Goal: Transaction & Acquisition: Purchase product/service

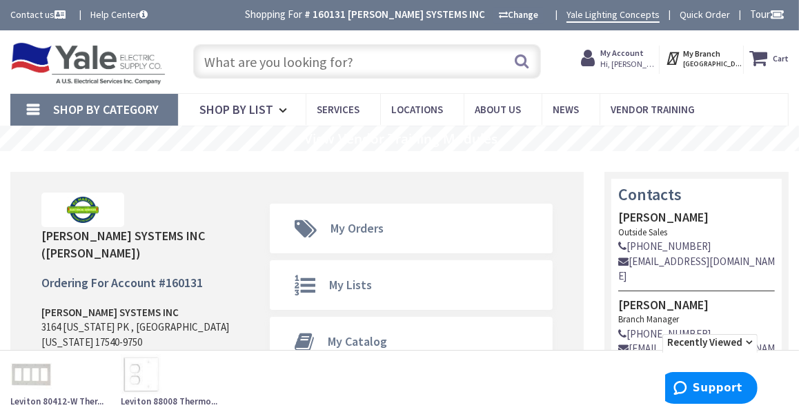
type input "[GEOGRAPHIC_DATA], [GEOGRAPHIC_DATA]"
paste input "18/2 bell wire"
type input "18/2 bell wire"
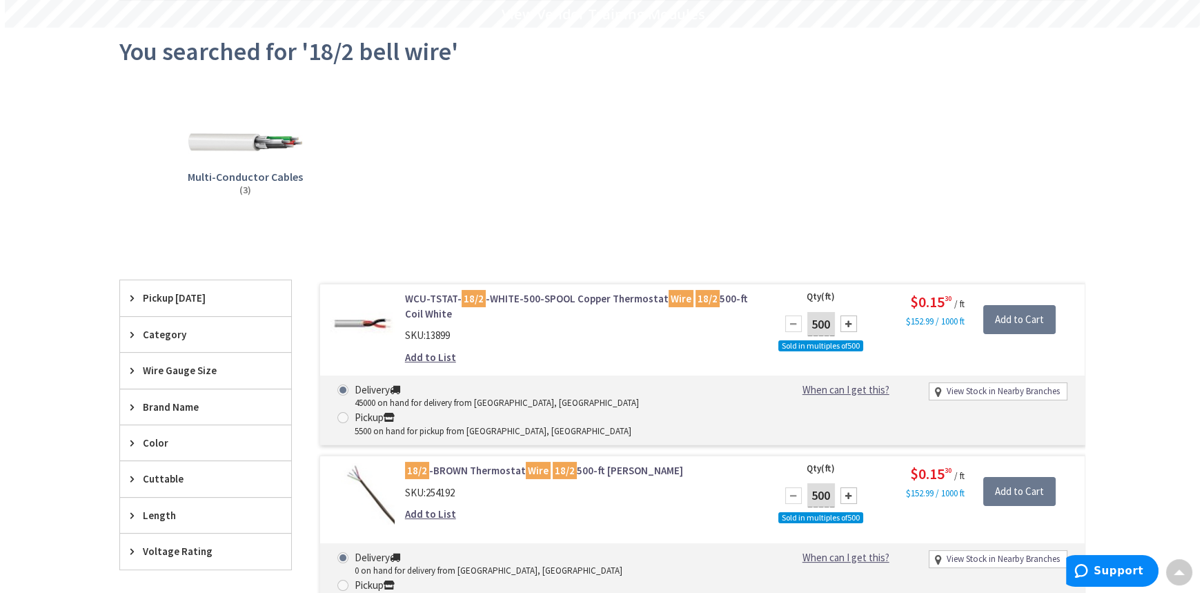
scroll to position [126, 0]
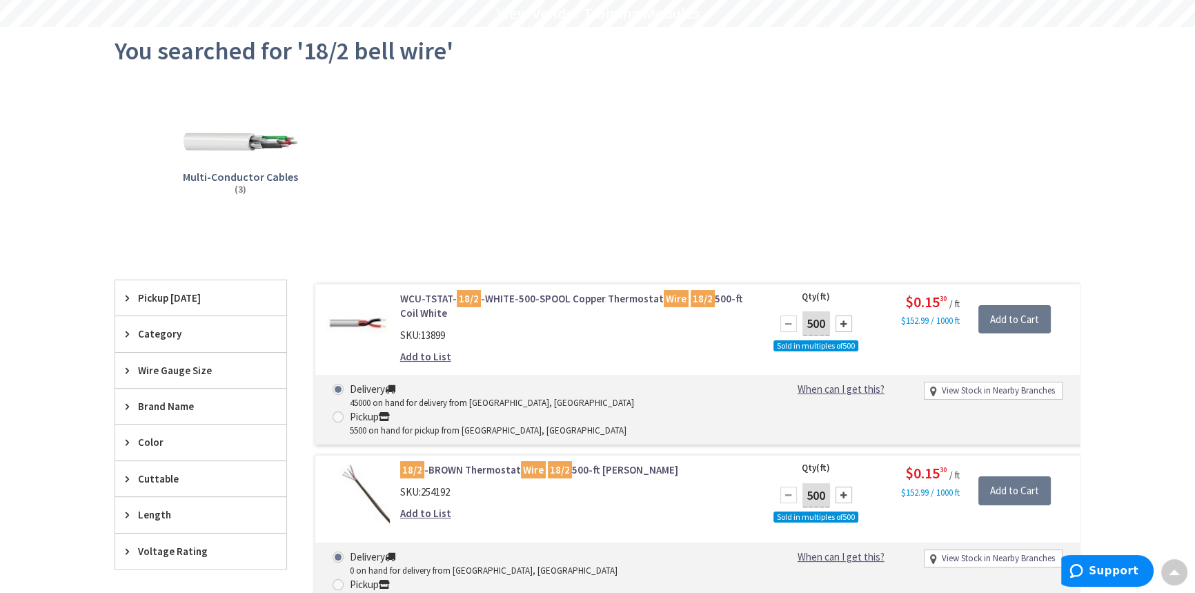
drag, startPoint x: 849, startPoint y: 322, endPoint x: 868, endPoint y: 322, distance: 19.3
click at [849, 322] on div at bounding box center [844, 323] width 17 height 17
type input "1000"
click at [1023, 322] on input "Add to Cart" at bounding box center [1015, 319] width 72 height 29
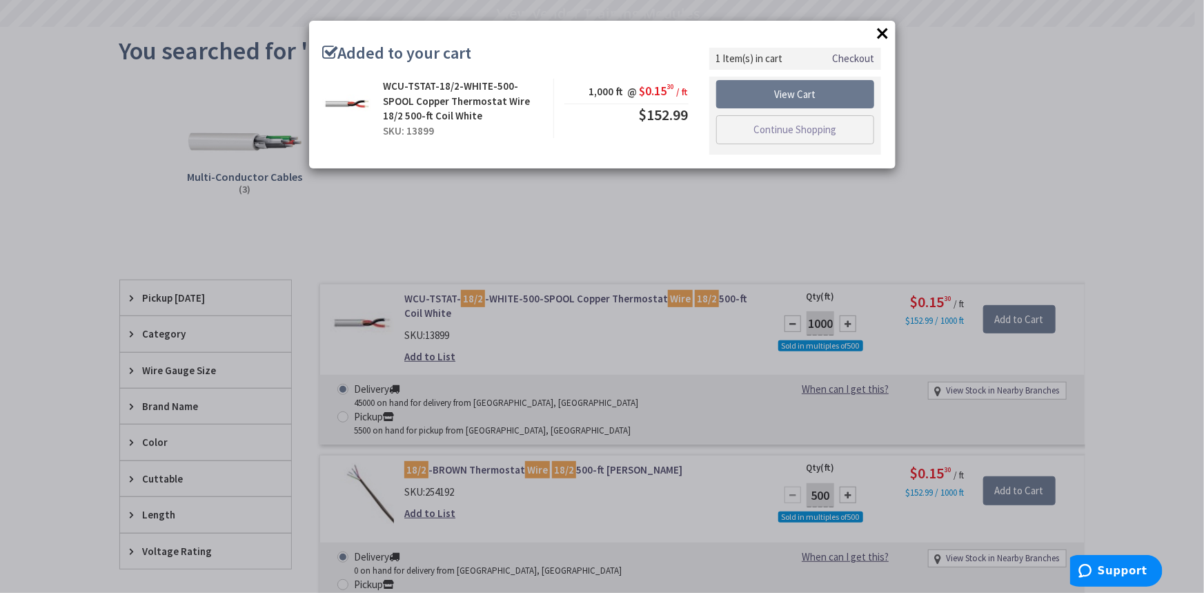
click at [854, 58] on link "Checkout" at bounding box center [853, 58] width 42 height 14
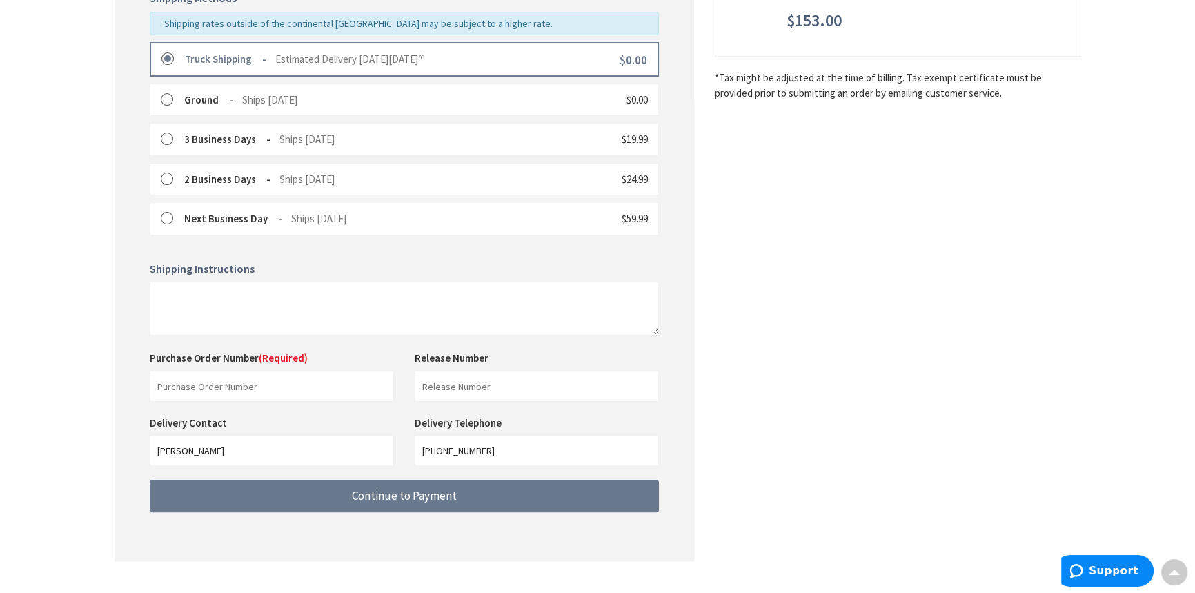
scroll to position [386, 0]
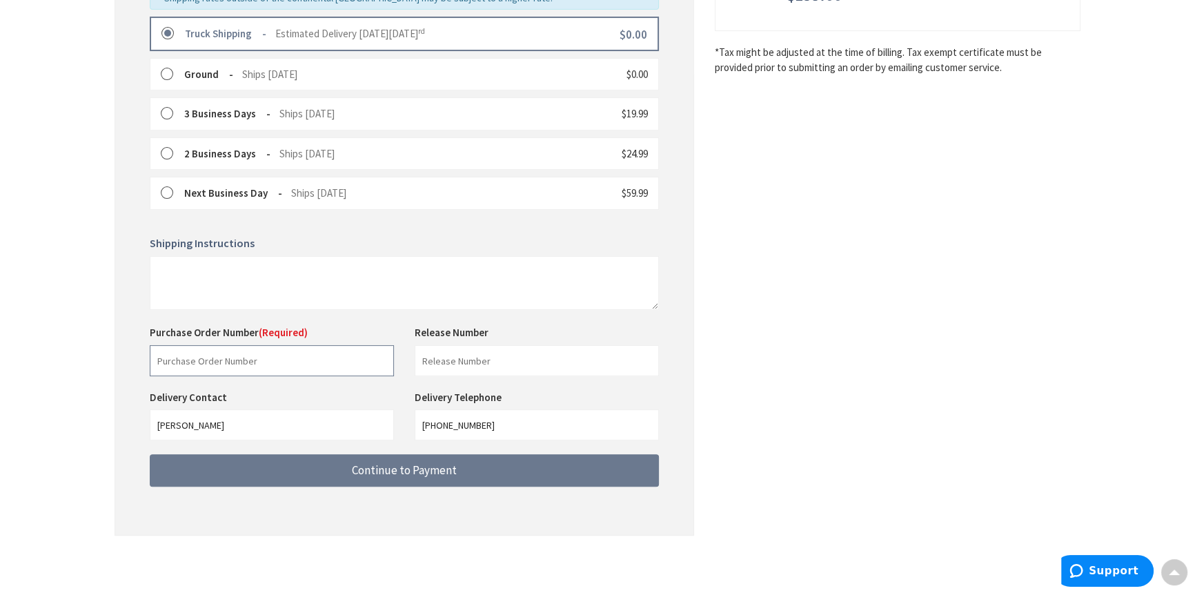
click at [237, 351] on input "text" at bounding box center [272, 360] width 244 height 31
type input "33984"
click at [466, 360] on input "text" at bounding box center [537, 360] width 244 height 31
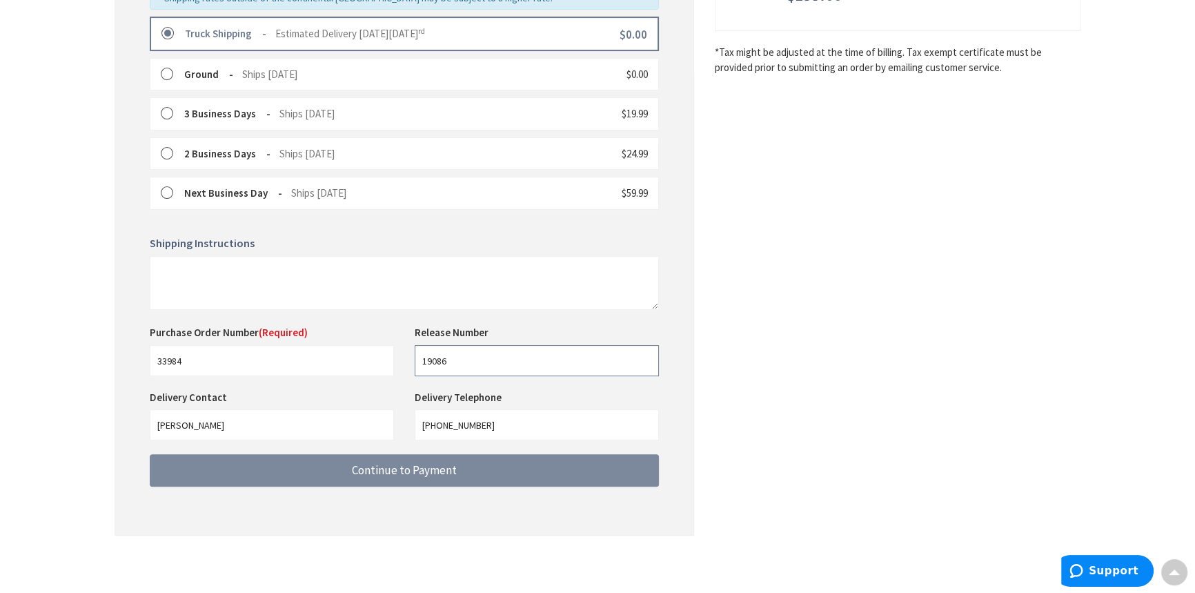
type input "19086"
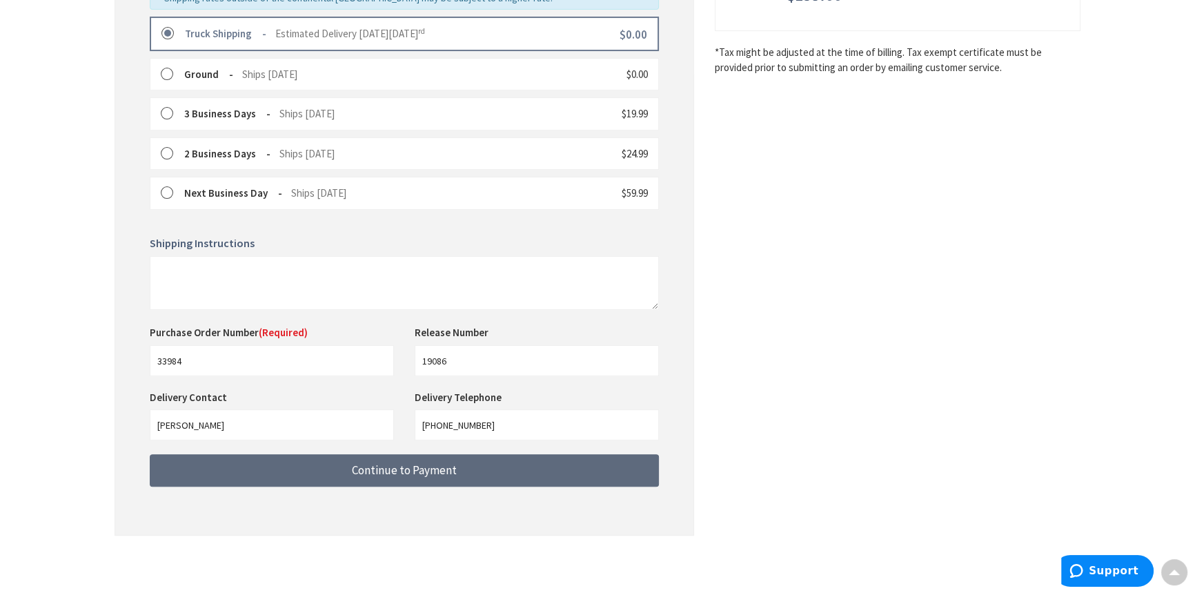
click at [442, 471] on span "Continue to Payment" at bounding box center [404, 469] width 105 height 15
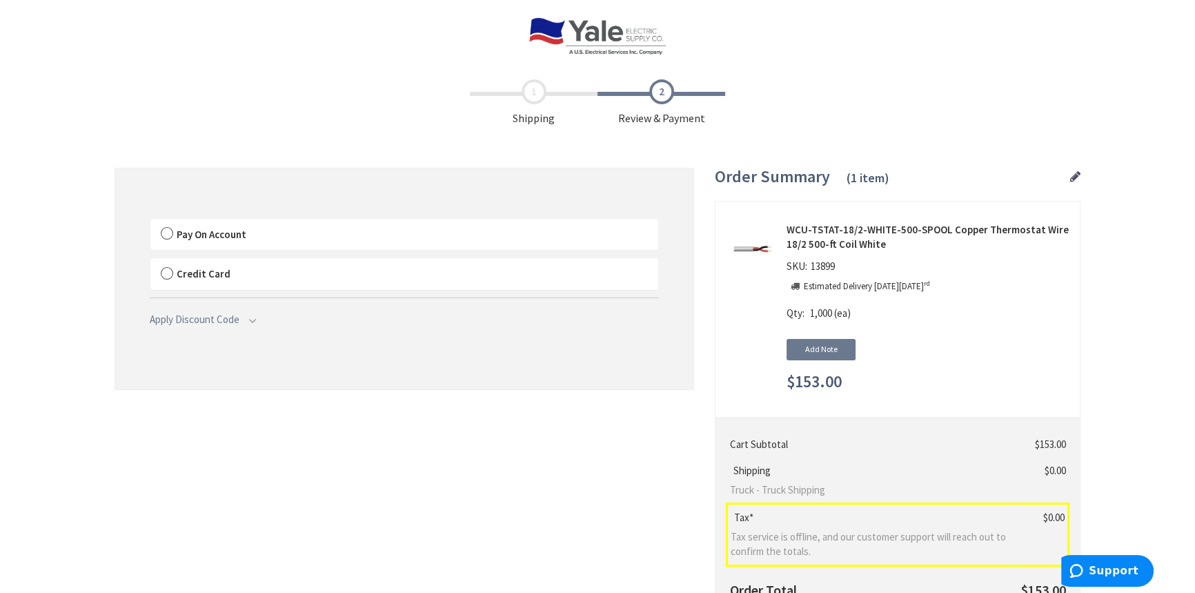
click at [182, 228] on span "Pay On Account" at bounding box center [212, 234] width 70 height 13
click at [150, 222] on input "Pay On Account" at bounding box center [150, 222] width 0 height 0
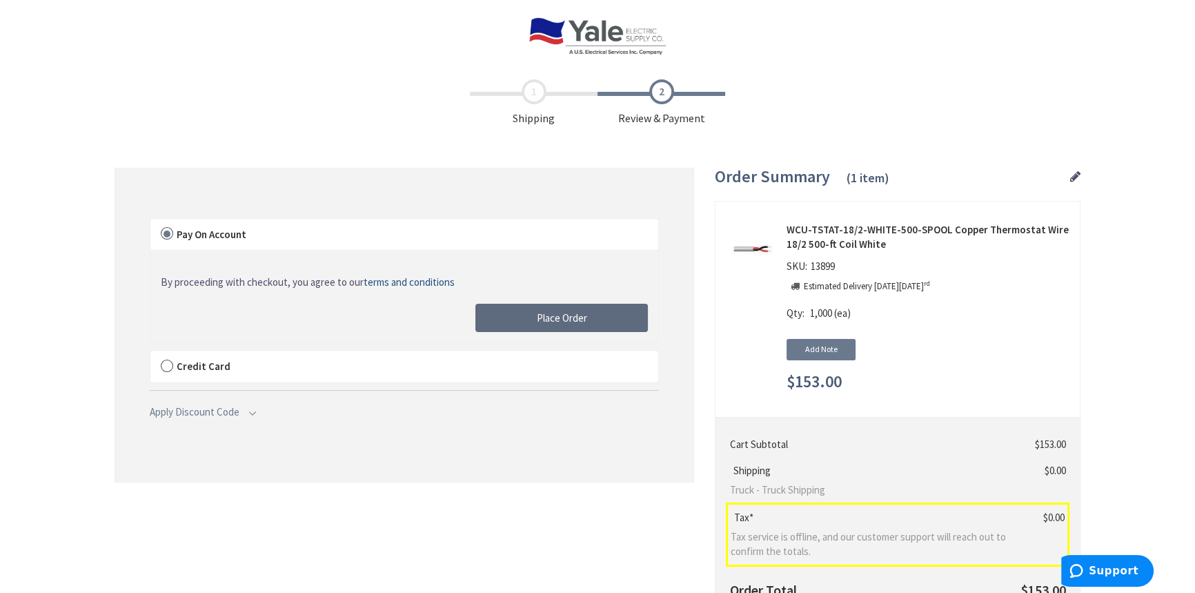
click at [582, 308] on button "Place Order" at bounding box center [562, 318] width 173 height 29
